Goal: Transaction & Acquisition: Book appointment/travel/reservation

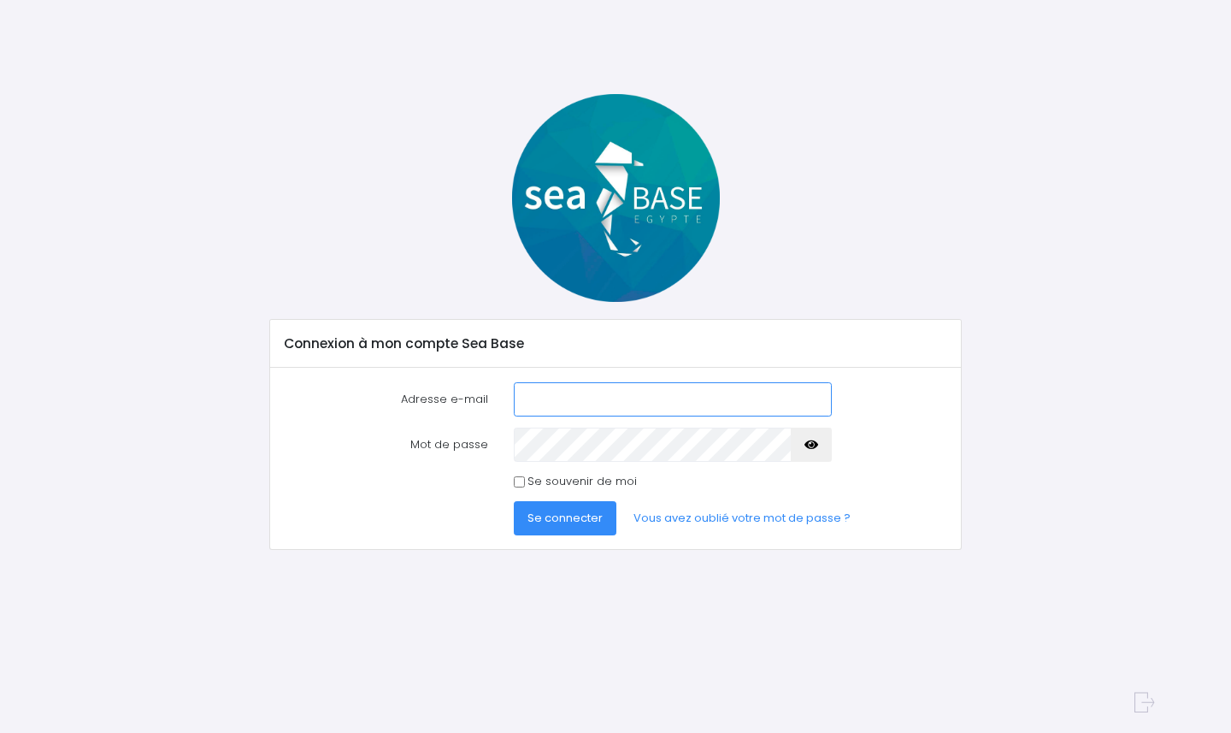
click at [653, 402] on input "Adresse e-mail" at bounding box center [673, 399] width 319 height 34
click at [402, 297] on div at bounding box center [615, 198] width 718 height 208
click at [229, 312] on div "Connexion à mon compte Sea Base Adresse e-mail Mot de passe" at bounding box center [615, 322] width 1077 height 456
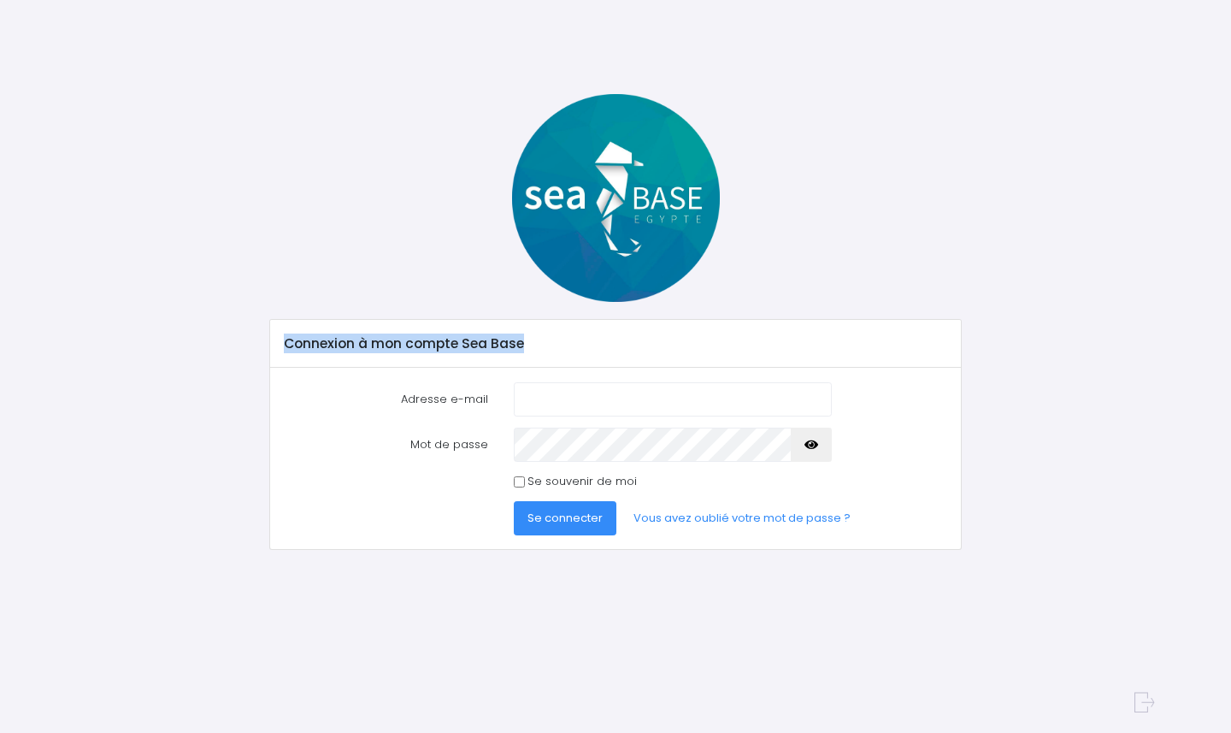
drag, startPoint x: 280, startPoint y: 346, endPoint x: 648, endPoint y: 349, distance: 367.6
click at [648, 348] on div "Connexion à mon compte Sea Base" at bounding box center [615, 344] width 691 height 48
click at [648, 345] on div "Connexion à mon compte Sea Base" at bounding box center [615, 344] width 691 height 48
click at [373, 292] on div at bounding box center [615, 198] width 718 height 208
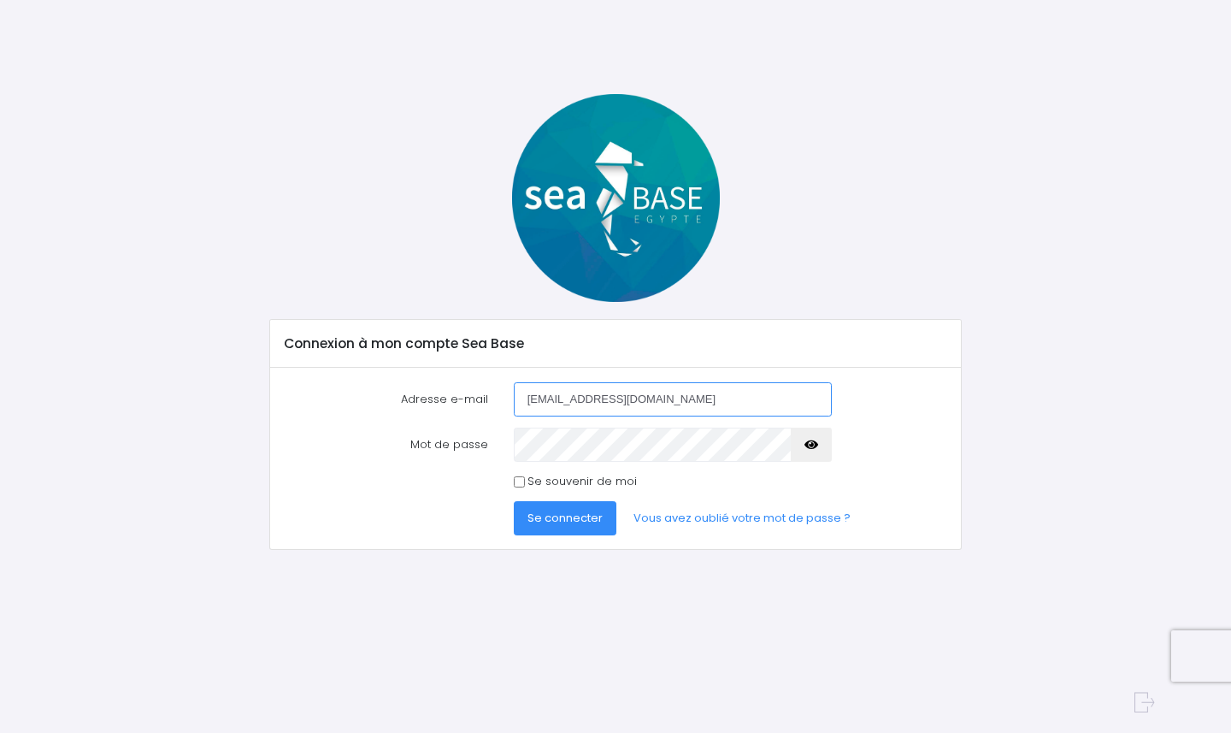
click at [701, 396] on input "contact@redseabase.com" at bounding box center [673, 399] width 319 height 34
type input "kevin.chowanski@qwenty.fr"
click at [580, 525] on button "Se connecter" at bounding box center [565, 518] width 103 height 34
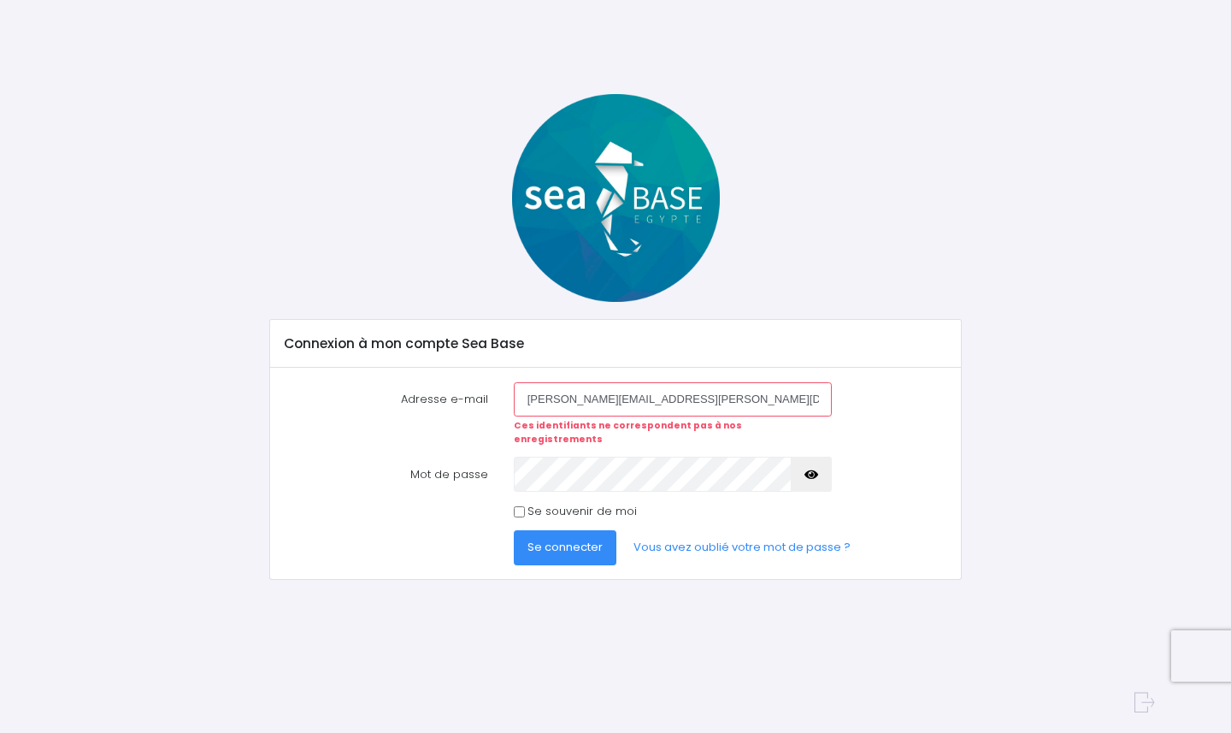
click at [707, 399] on input "kevin.chowanski@qwenty.fr" at bounding box center [673, 399] width 319 height 34
type input "gatien.sancho@qwenty.fr"
click at [558, 530] on button "Se connecter" at bounding box center [565, 547] width 103 height 34
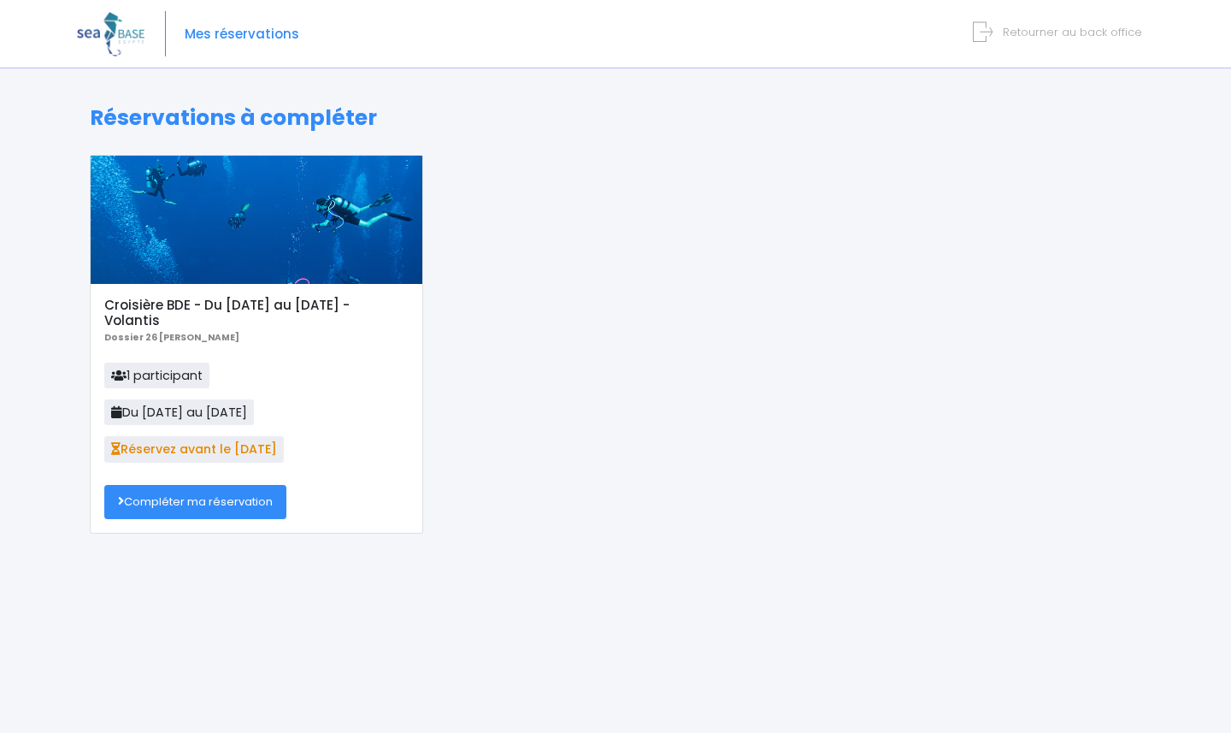
click at [238, 499] on link "Compléter ma réservation" at bounding box center [195, 502] width 182 height 34
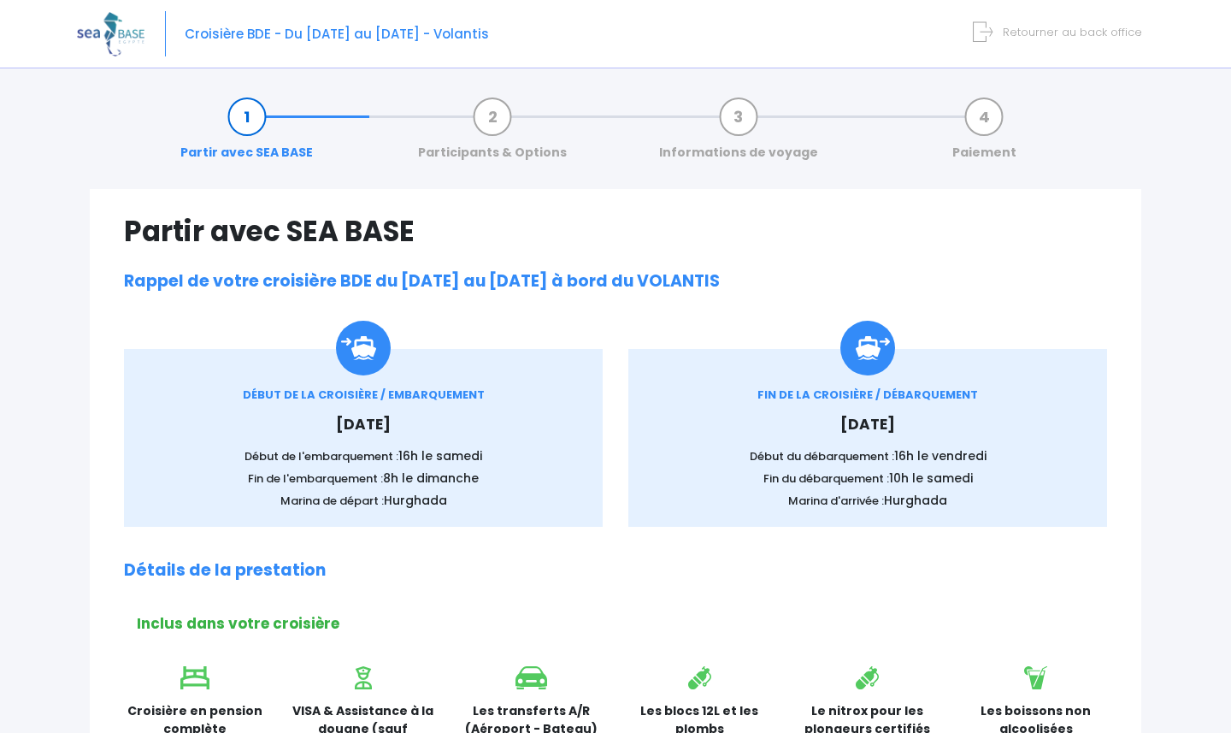
click at [996, 115] on link "Paiement" at bounding box center [984, 135] width 81 height 54
click at [1056, 27] on span "Retourner au back office" at bounding box center [1072, 32] width 139 height 16
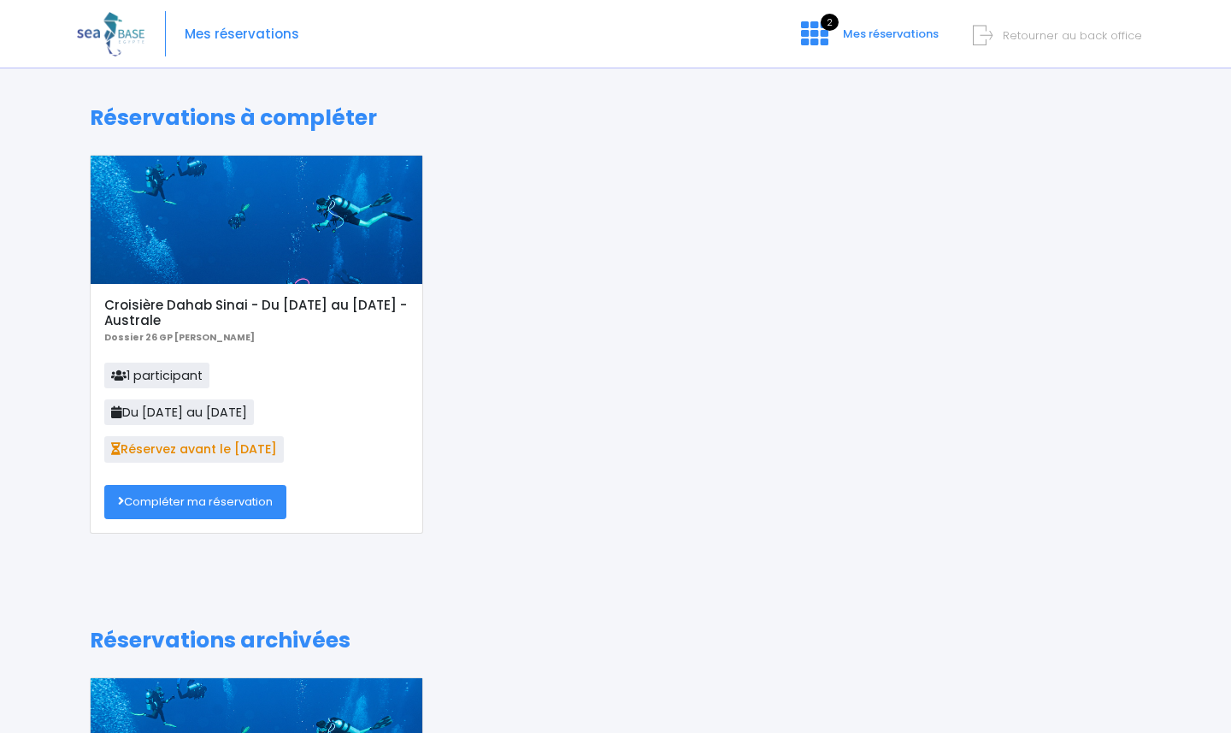
click at [229, 507] on link "Compléter ma réservation" at bounding box center [195, 502] width 182 height 34
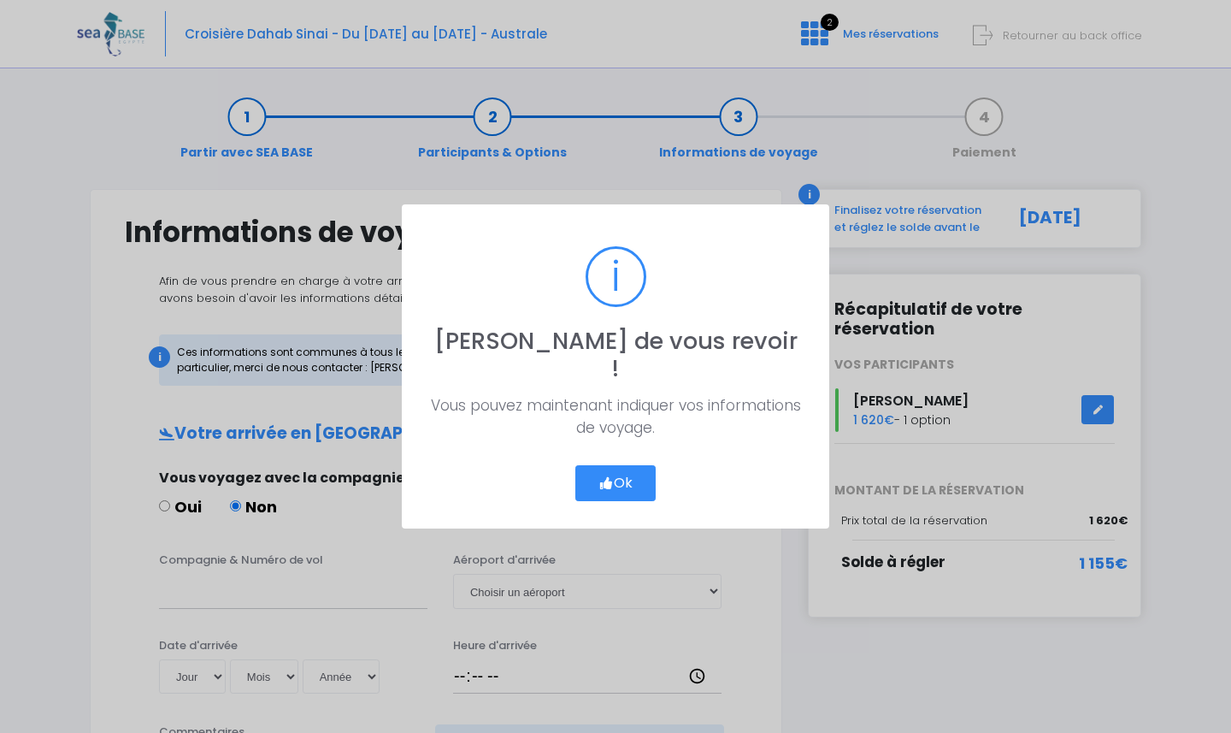
click at [899, 371] on div "? ! i Ravi de vous revoir ! × Vous pouvez maintenant indiquer vos informations …" at bounding box center [615, 366] width 1231 height 733
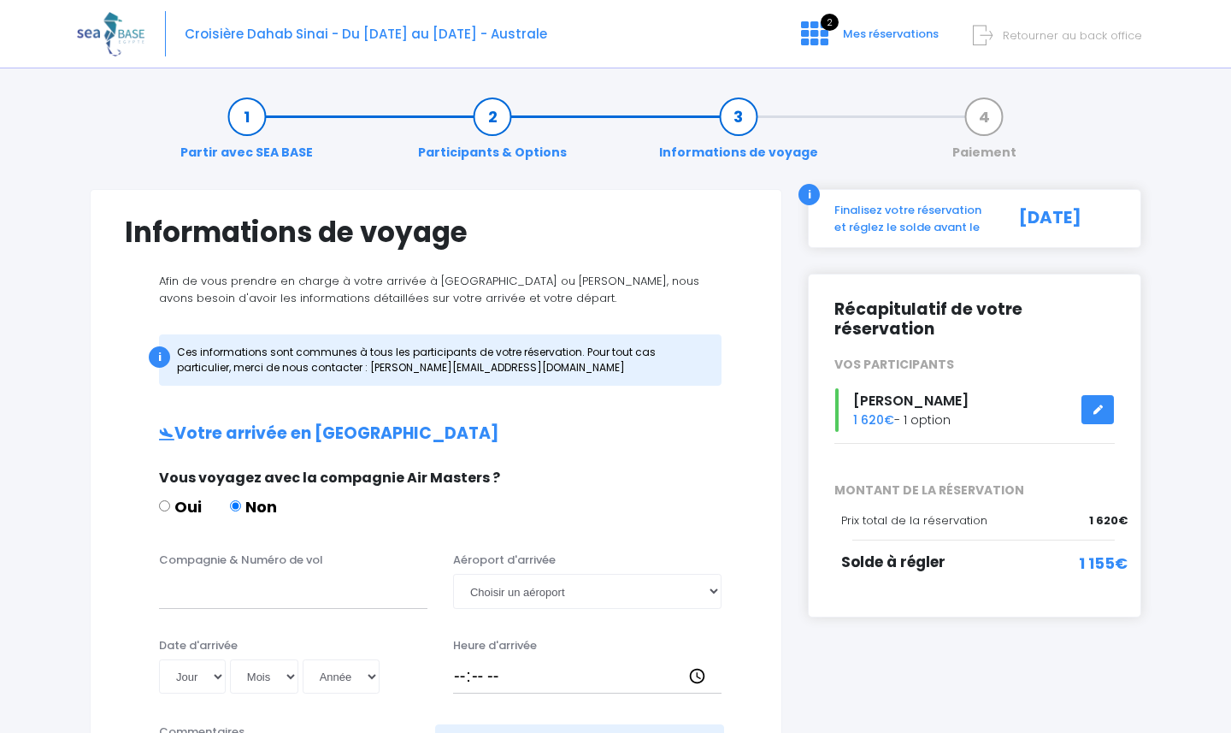
click at [981, 124] on link "Paiement" at bounding box center [984, 135] width 81 height 54
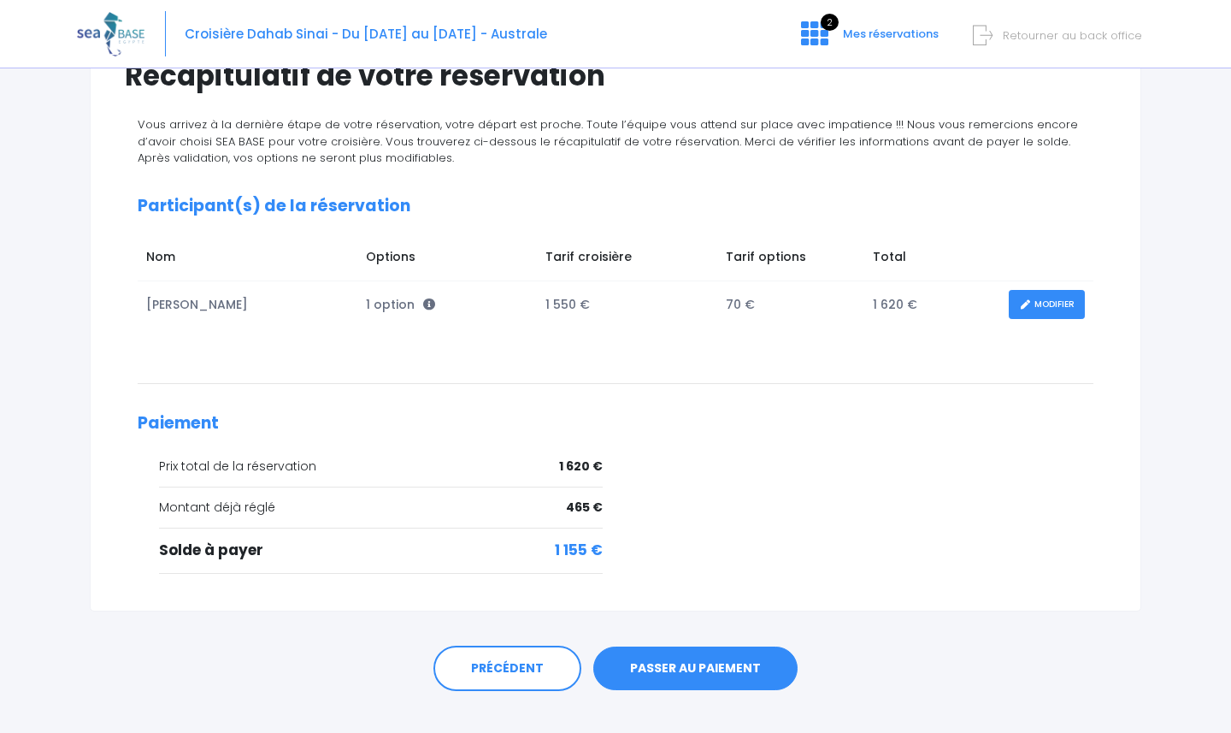
scroll to position [183, 0]
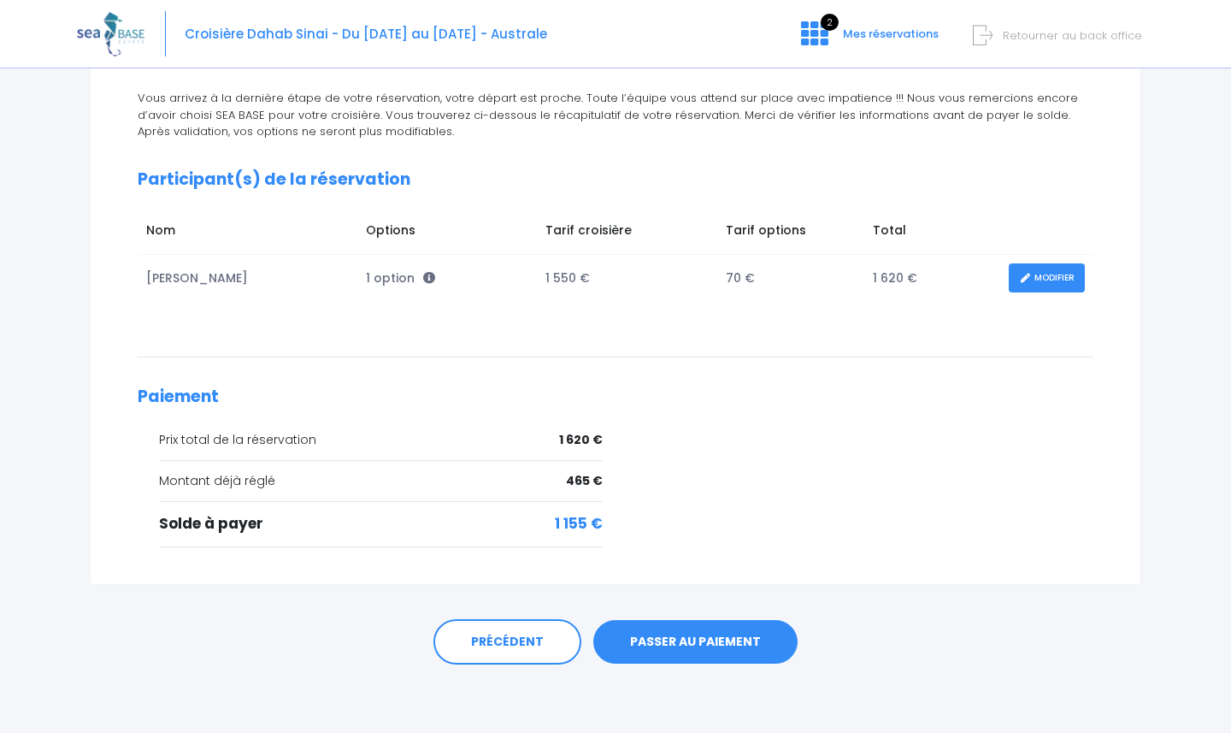
click at [738, 637] on link "PASSER AU PAIEMENT" at bounding box center [695, 642] width 204 height 44
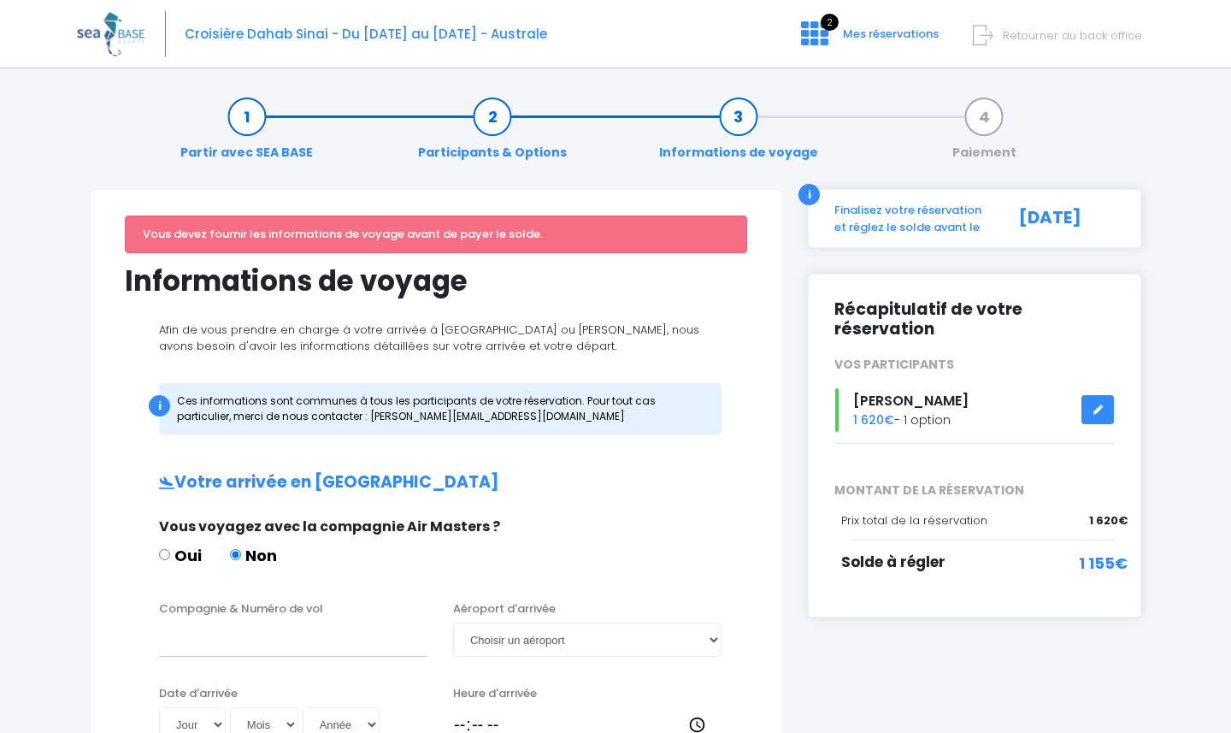
click at [1032, 38] on span "Retourner au back office" at bounding box center [1072, 35] width 139 height 16
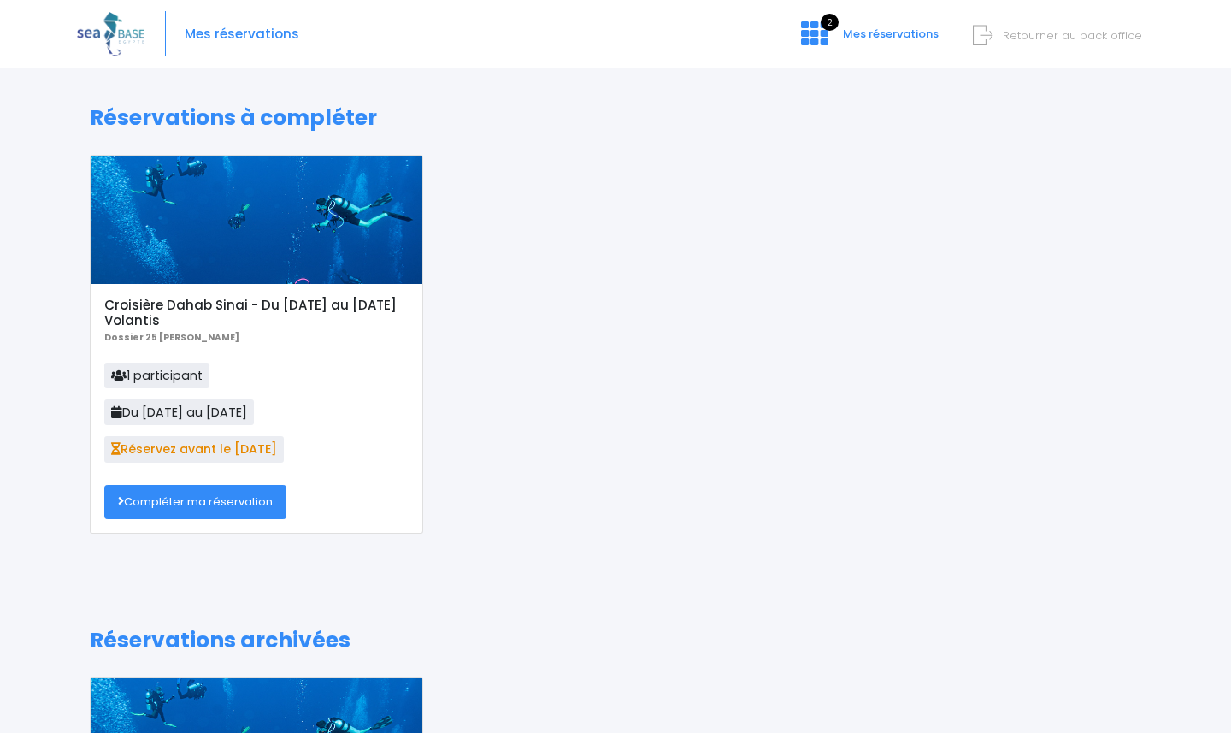
click at [263, 497] on link "Compléter ma réservation" at bounding box center [195, 502] width 182 height 34
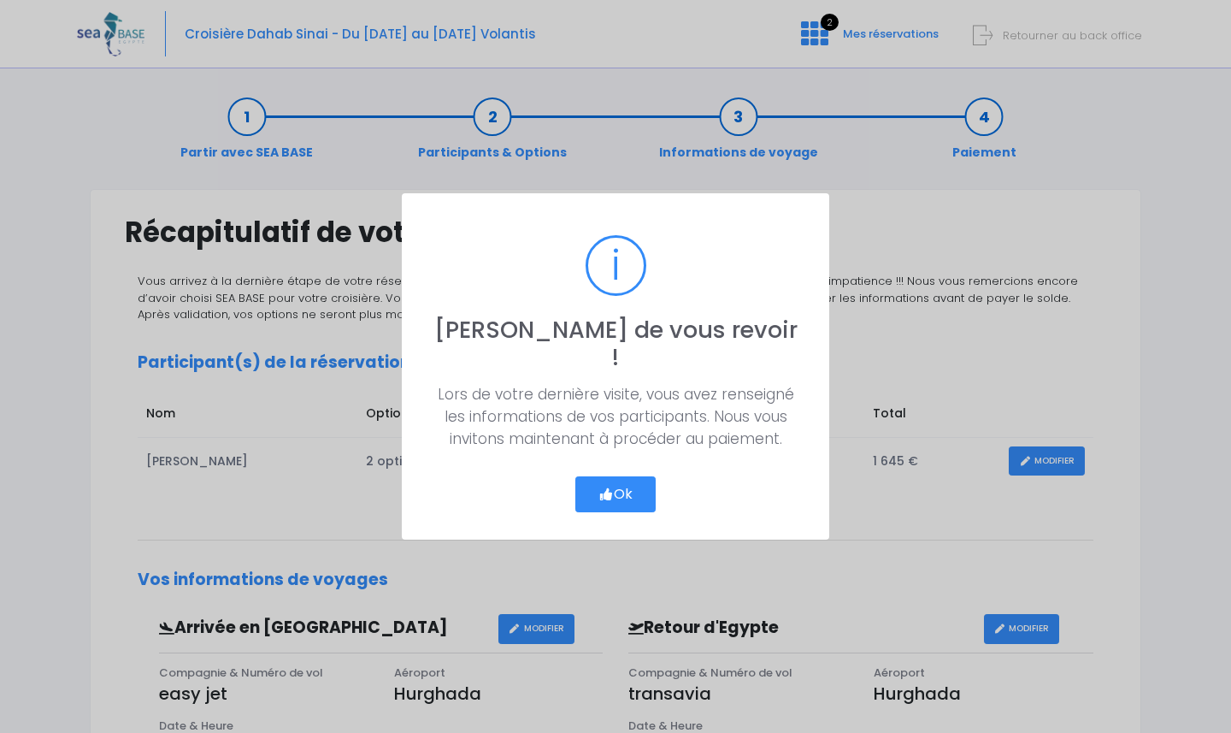
click at [695, 645] on div "? ! i Ravi de vous revoir ! × Lors de votre dernière visite, vous avez renseign…" at bounding box center [615, 366] width 1231 height 733
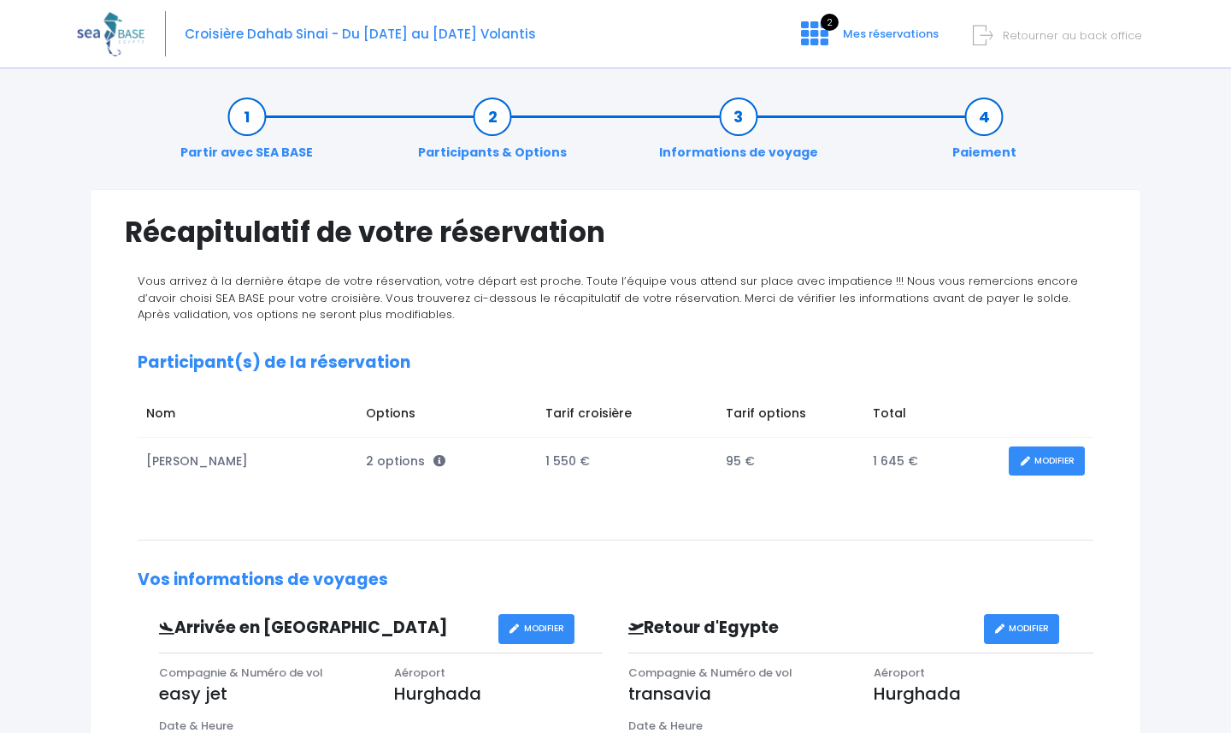
scroll to position [515, 0]
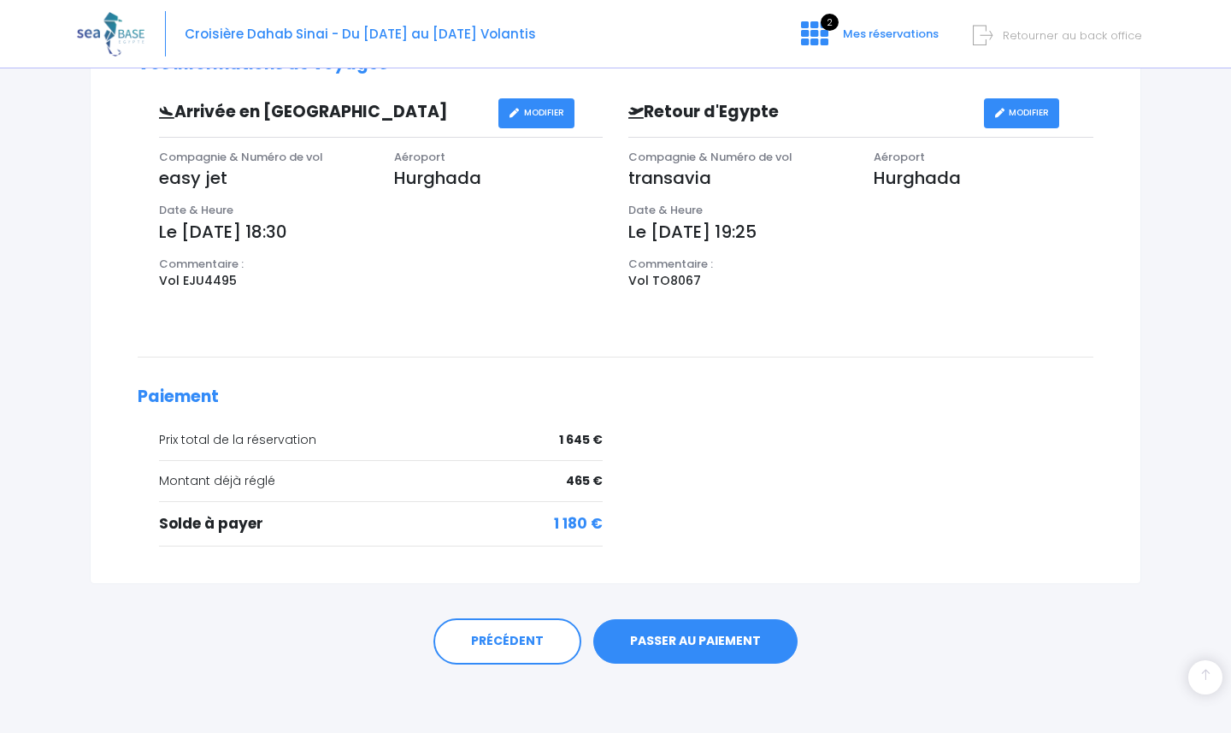
click at [716, 632] on link "PASSER AU PAIEMENT" at bounding box center [695, 641] width 204 height 44
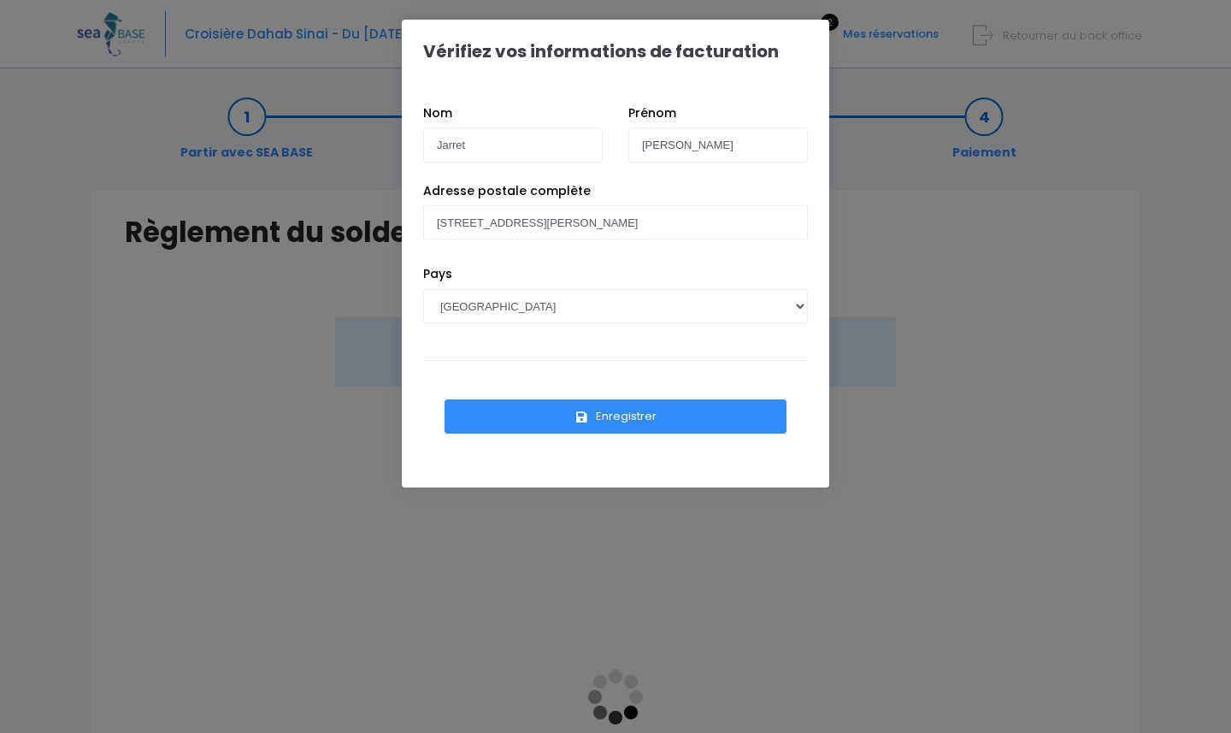
click at [912, 297] on div "Vérifiez vos informations de facturation Nom Jarret [PERSON_NAME] Pays AFGHANIS…" at bounding box center [615, 366] width 1231 height 733
click at [646, 415] on button "Enregistrer" at bounding box center [616, 416] width 342 height 34
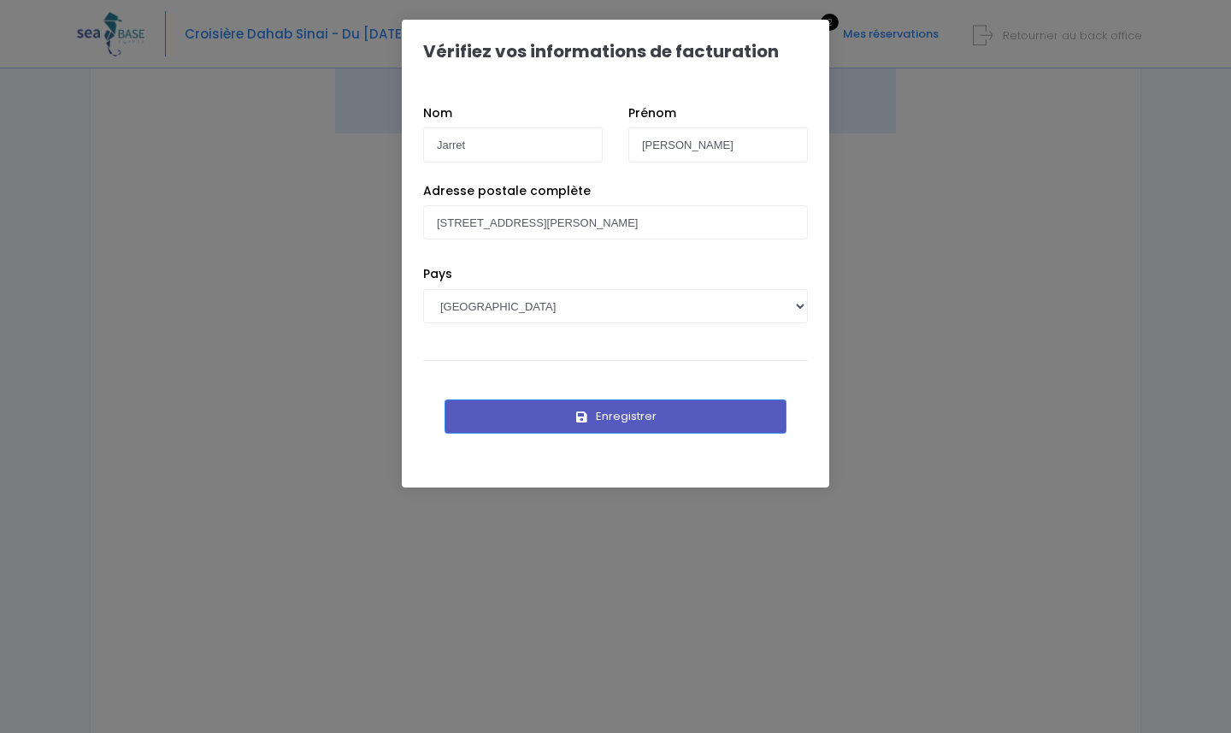
scroll to position [257, 0]
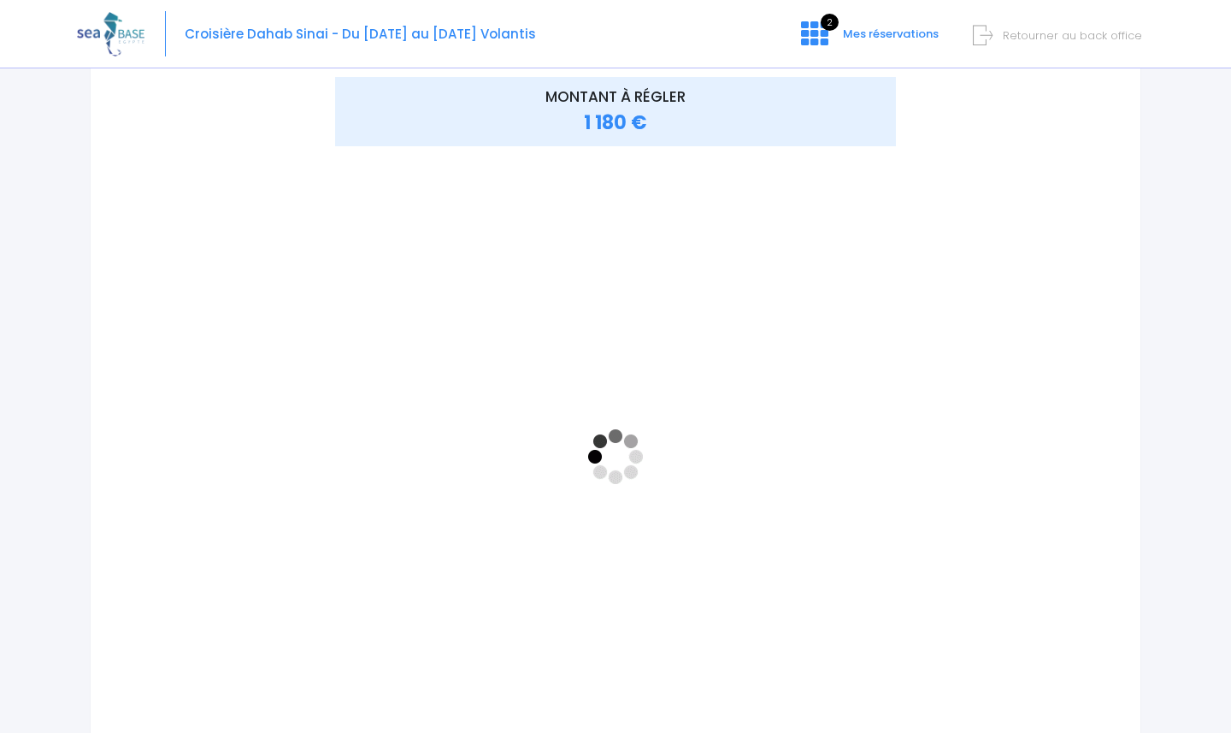
scroll to position [368, 0]
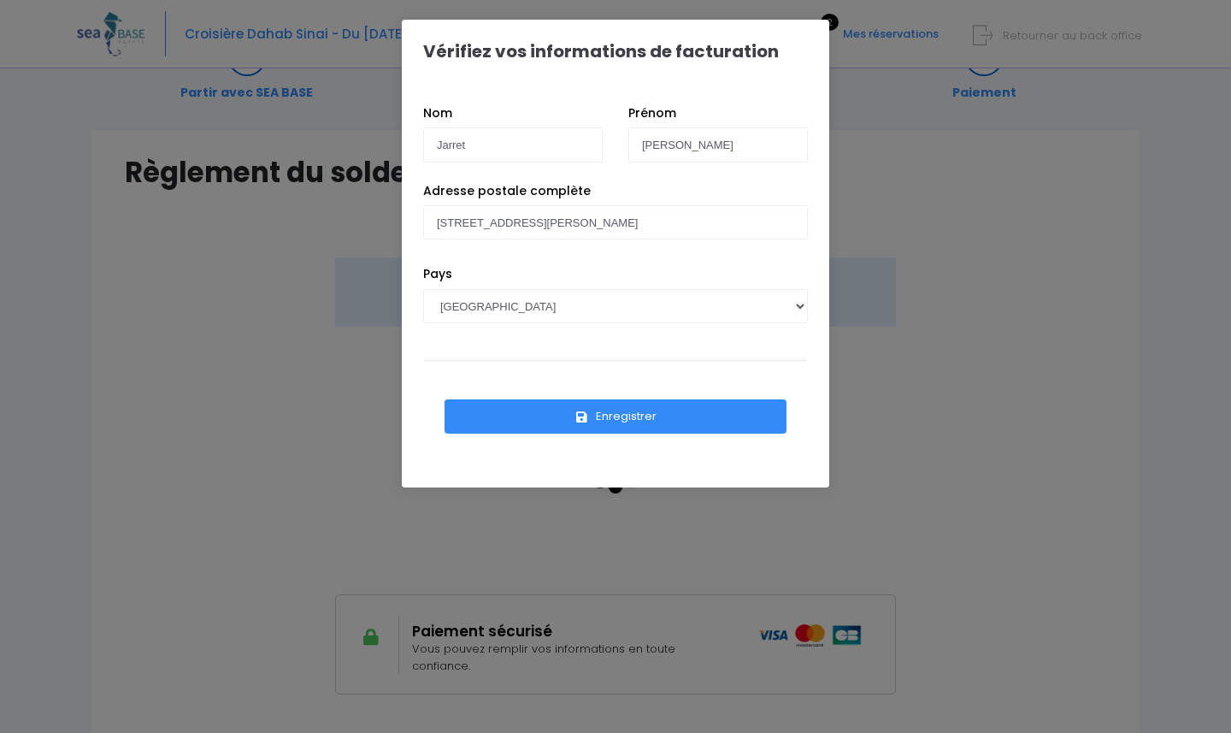
scroll to position [53, 0]
